Goal: Navigation & Orientation: Find specific page/section

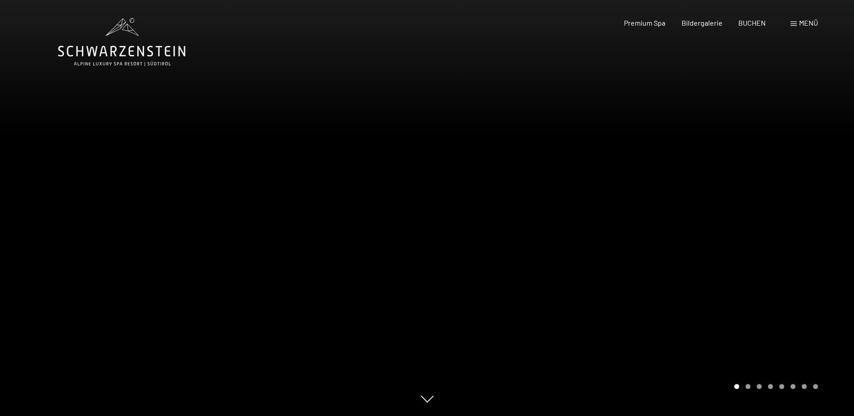
scroll to position [45, 0]
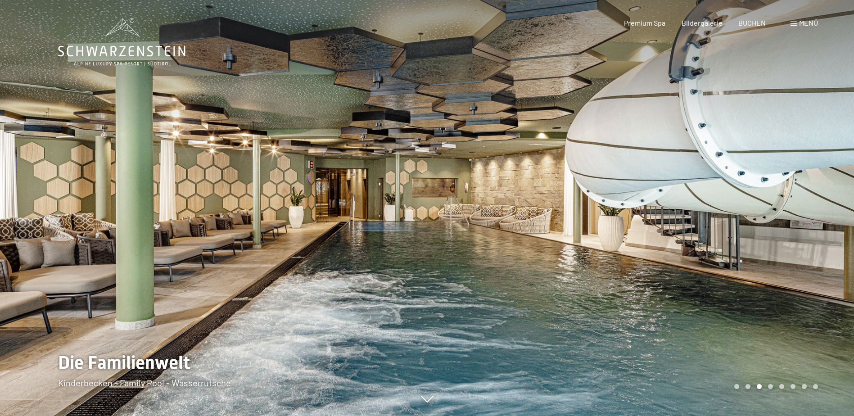
click at [673, 251] on div at bounding box center [640, 208] width 427 height 416
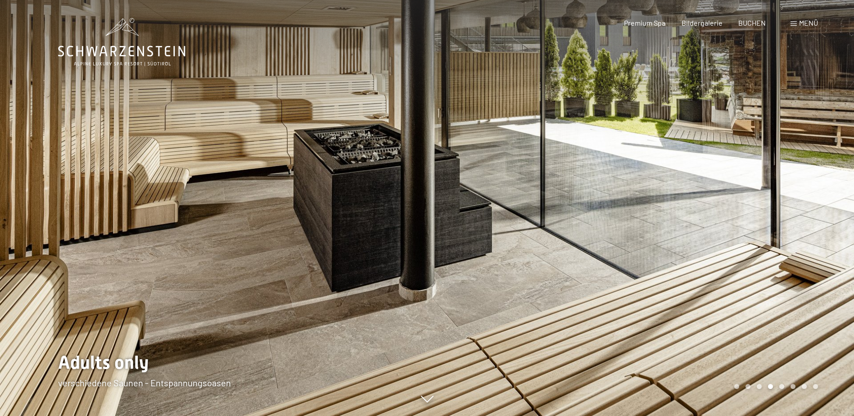
click at [674, 250] on div at bounding box center [640, 208] width 427 height 416
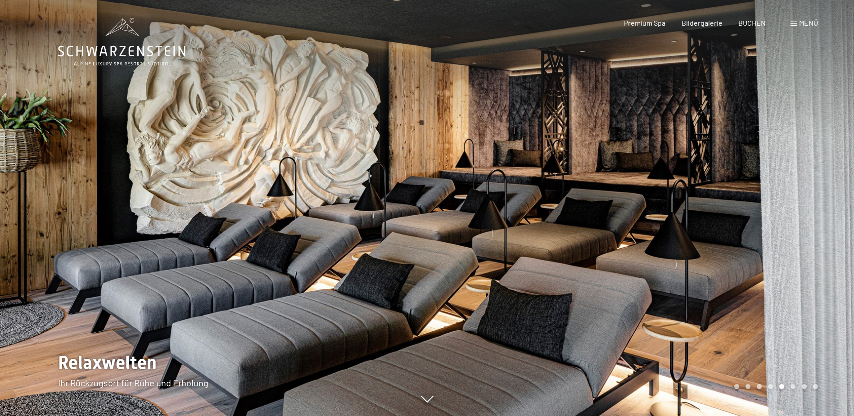
click at [674, 250] on div at bounding box center [640, 208] width 427 height 416
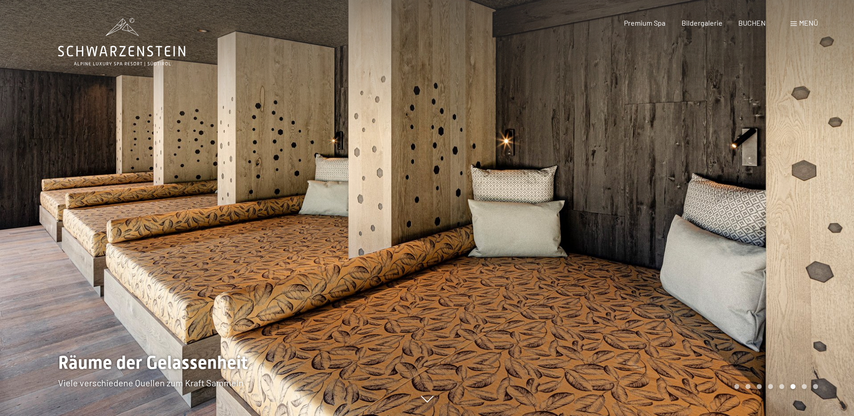
click at [674, 250] on div at bounding box center [640, 208] width 427 height 416
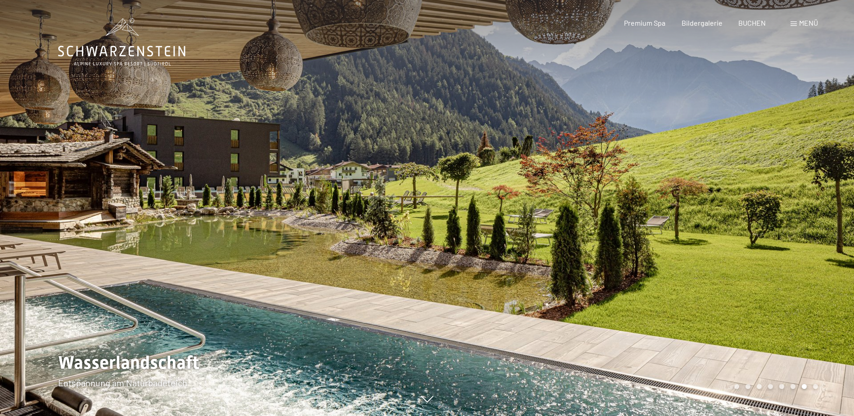
click at [674, 250] on div at bounding box center [640, 208] width 427 height 416
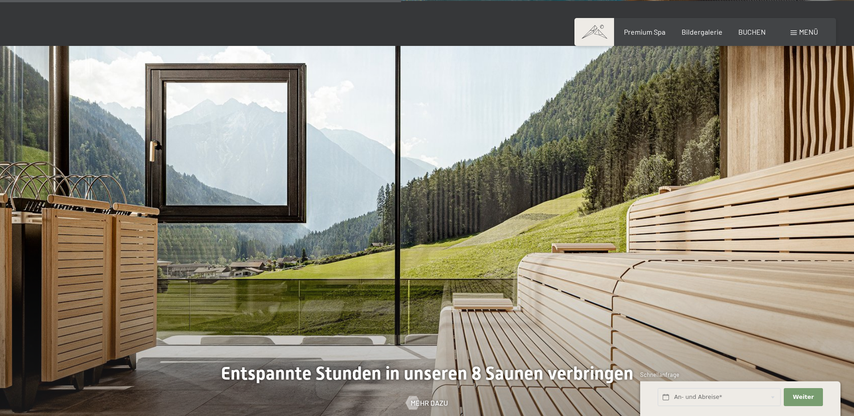
scroll to position [2702, 0]
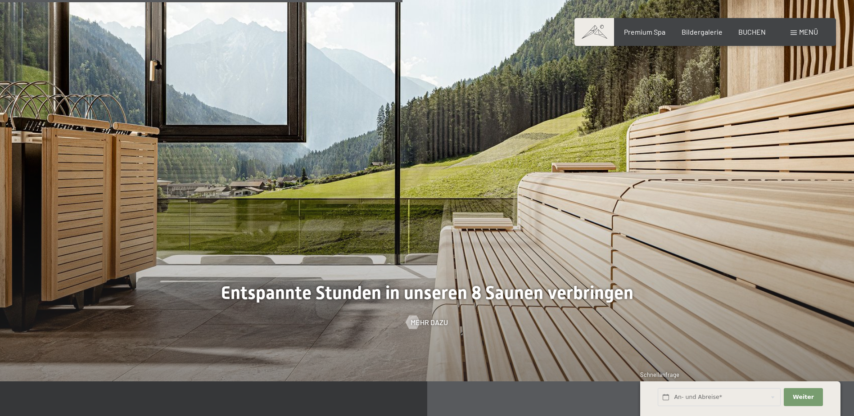
click at [416, 320] on div at bounding box center [413, 323] width 8 height 14
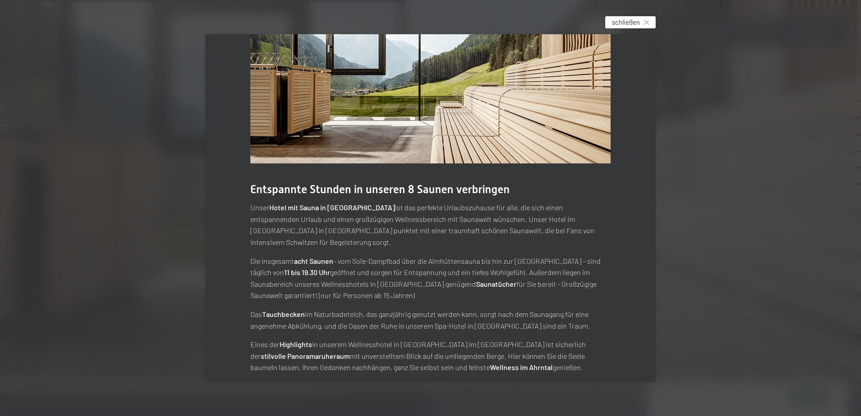
click at [648, 20] on icon at bounding box center [646, 22] width 5 height 5
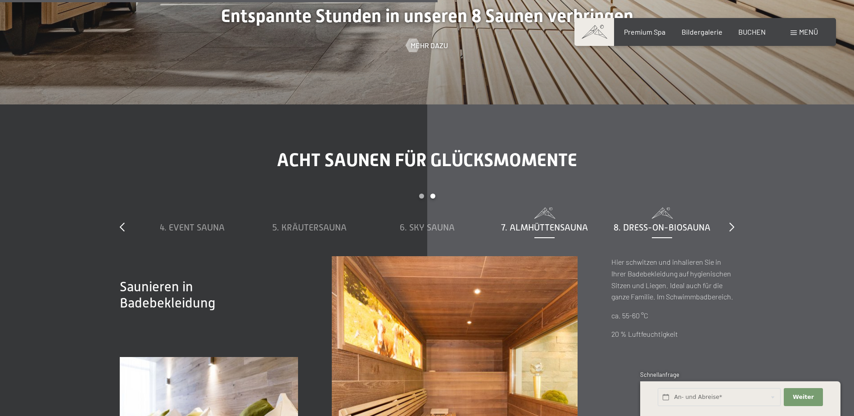
scroll to position [3107, 0]
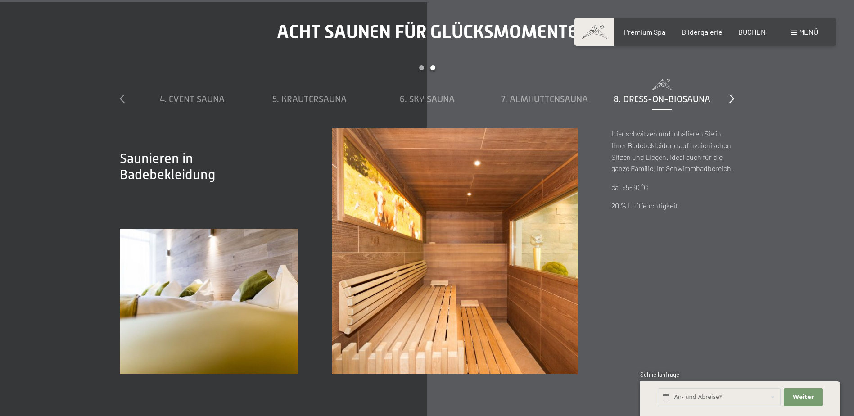
click at [123, 97] on icon at bounding box center [122, 98] width 5 height 9
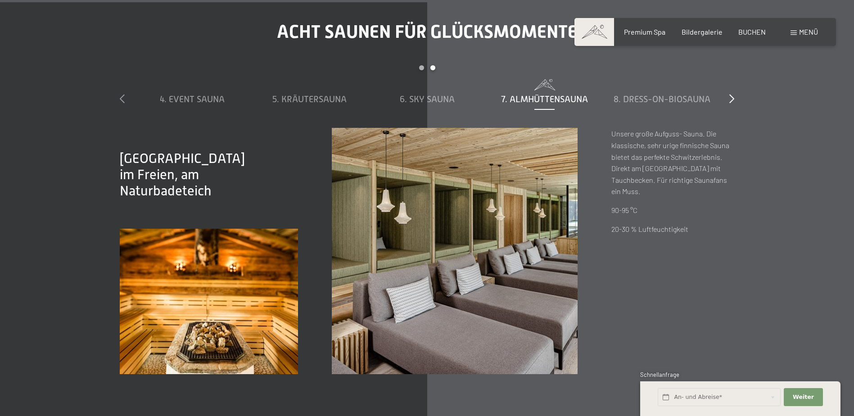
click at [123, 97] on icon at bounding box center [122, 98] width 5 height 9
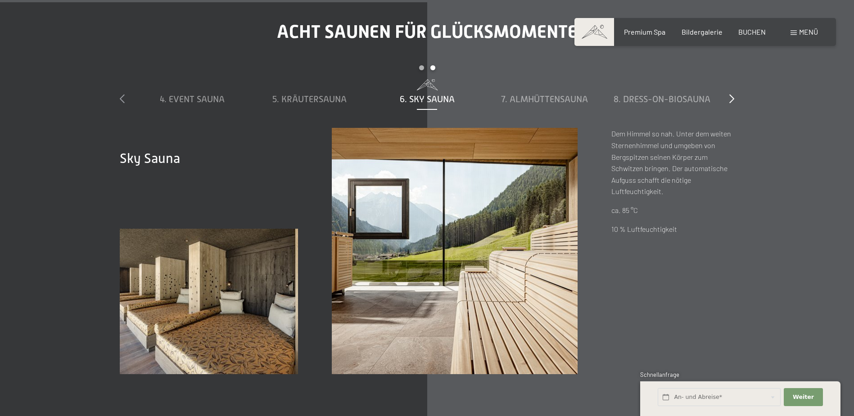
click at [123, 97] on icon at bounding box center [122, 98] width 5 height 9
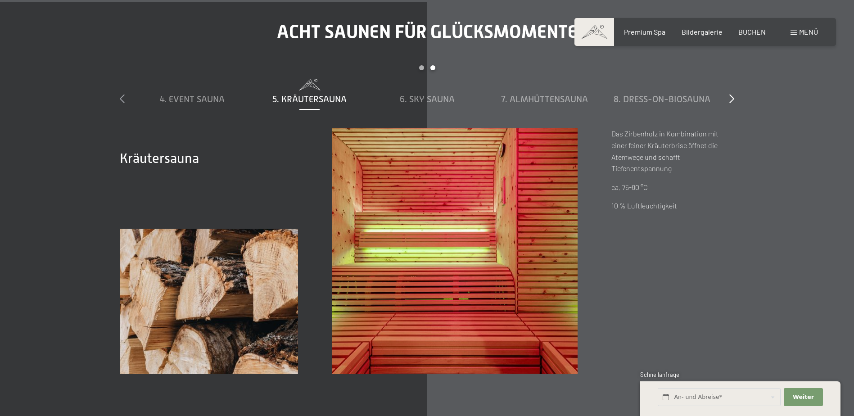
click at [123, 97] on icon at bounding box center [122, 98] width 5 height 9
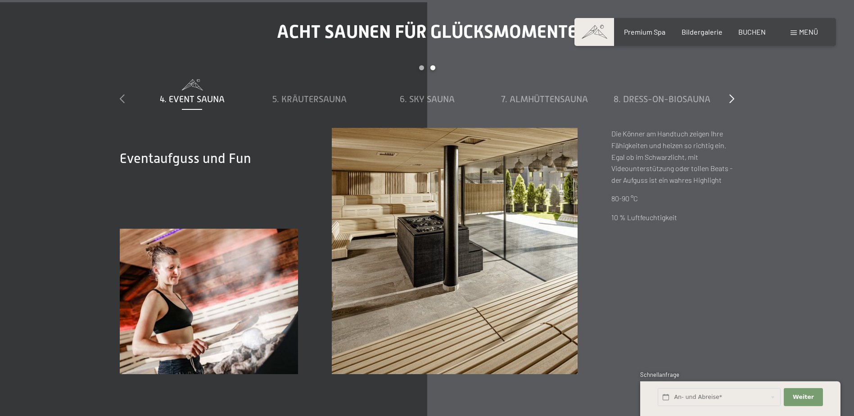
click at [123, 98] on icon at bounding box center [122, 98] width 5 height 9
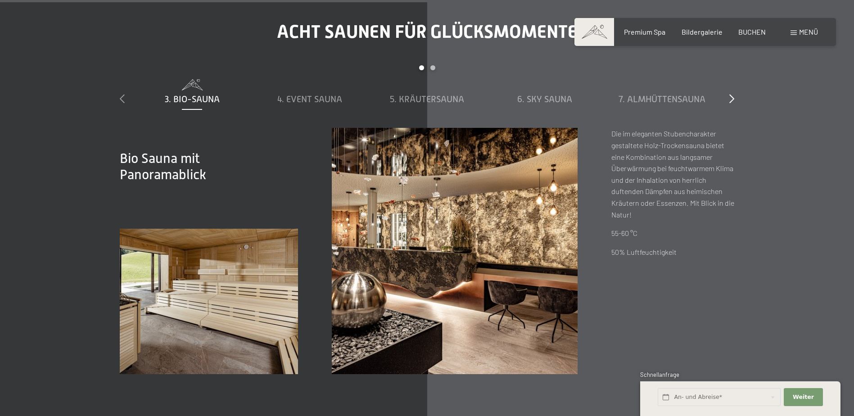
click at [123, 98] on icon at bounding box center [122, 98] width 5 height 9
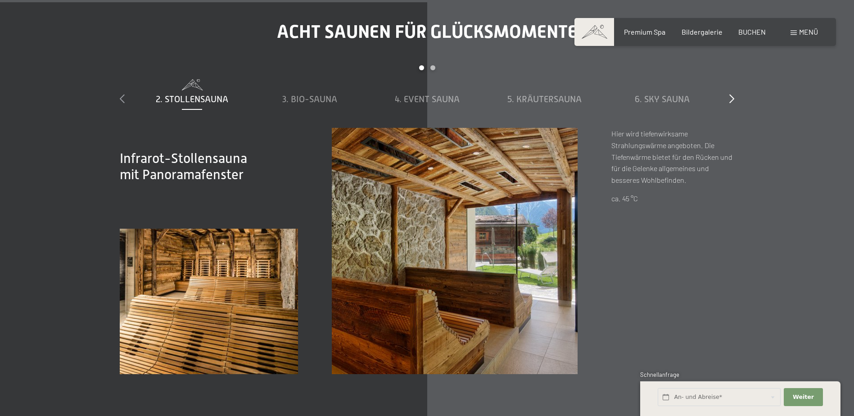
click at [123, 98] on icon at bounding box center [122, 98] width 5 height 9
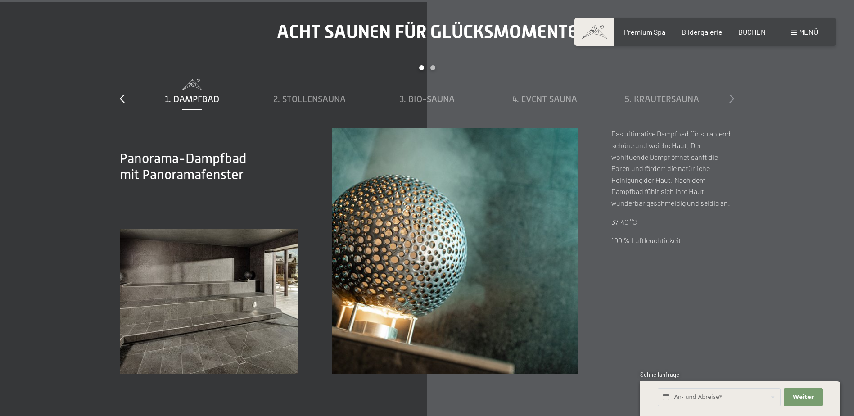
click at [730, 100] on icon at bounding box center [731, 98] width 5 height 9
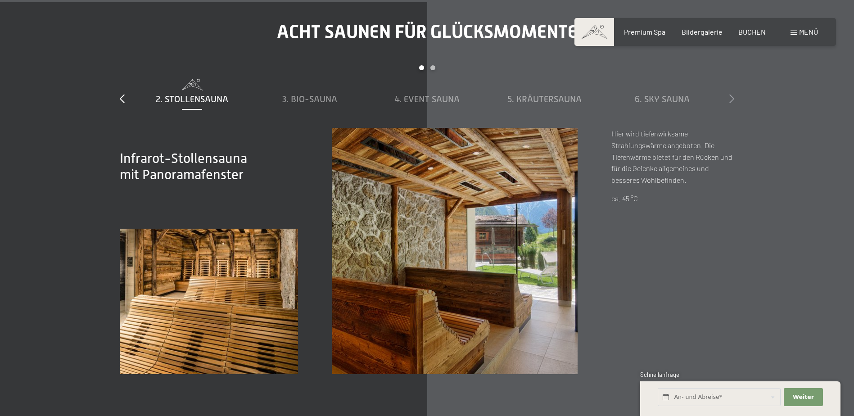
click at [730, 96] on icon at bounding box center [731, 98] width 5 height 9
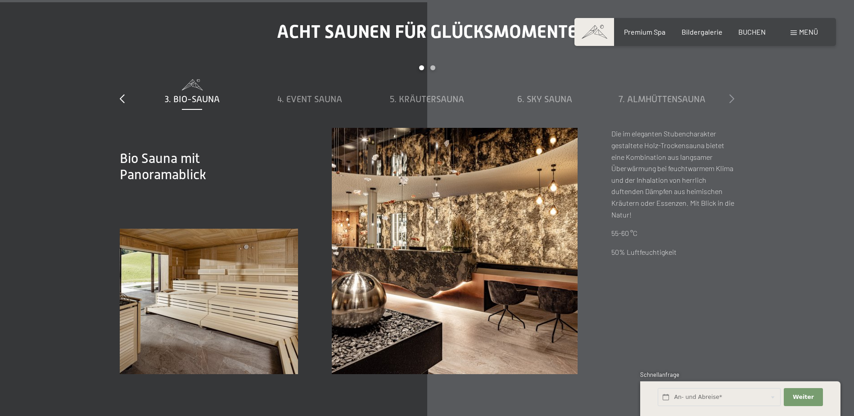
click at [730, 96] on icon at bounding box center [731, 98] width 5 height 9
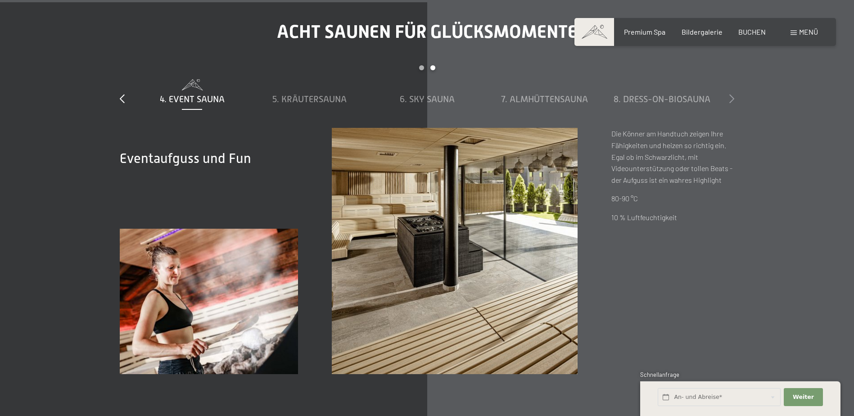
click at [730, 96] on icon at bounding box center [731, 98] width 5 height 9
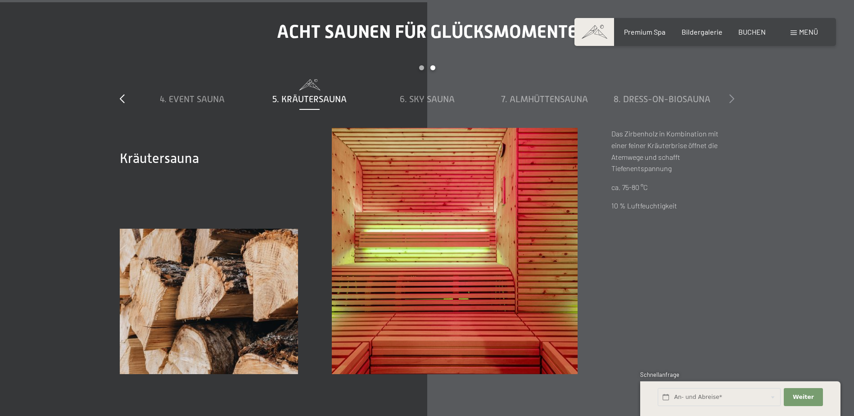
click at [730, 96] on icon at bounding box center [731, 98] width 5 height 9
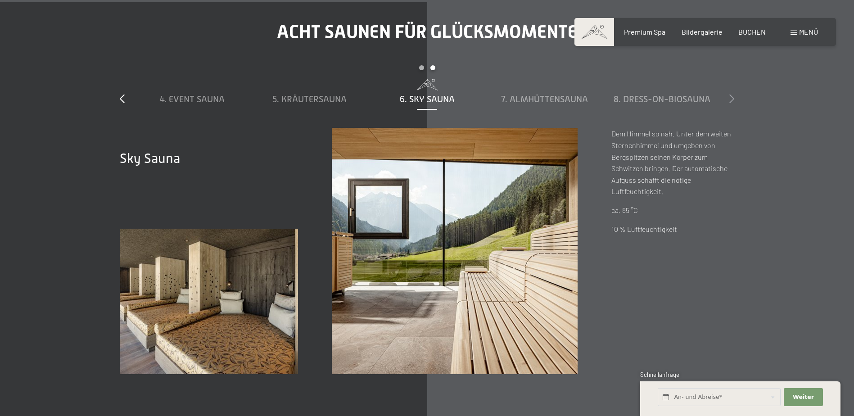
click at [730, 96] on icon at bounding box center [731, 98] width 5 height 9
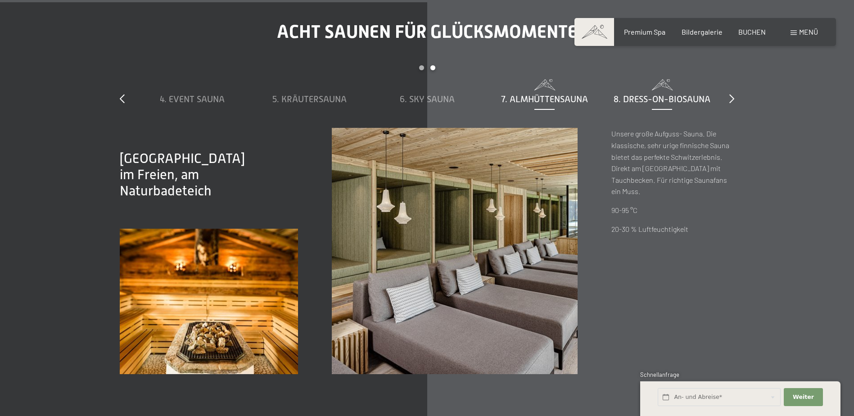
click at [703, 97] on span "8. Dress-on-Biosauna" at bounding box center [662, 99] width 97 height 10
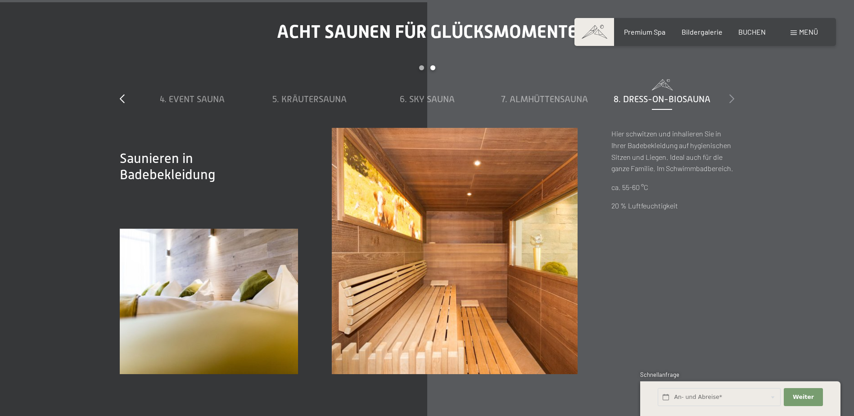
click at [729, 97] on icon at bounding box center [731, 98] width 5 height 9
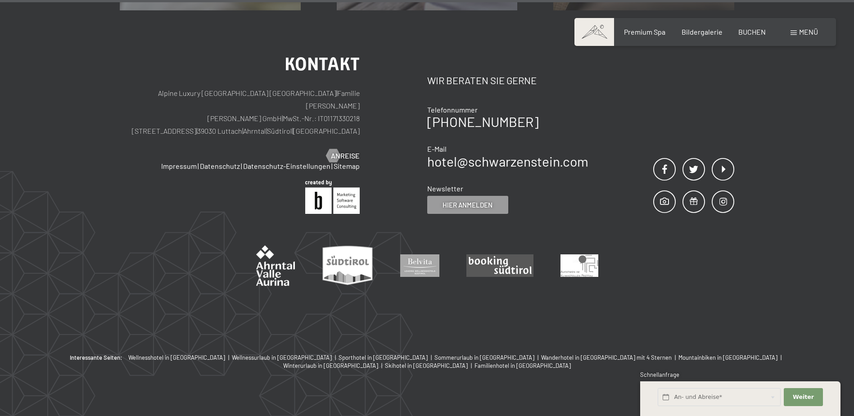
scroll to position [5772, 0]
